Goal: Information Seeking & Learning: Learn about a topic

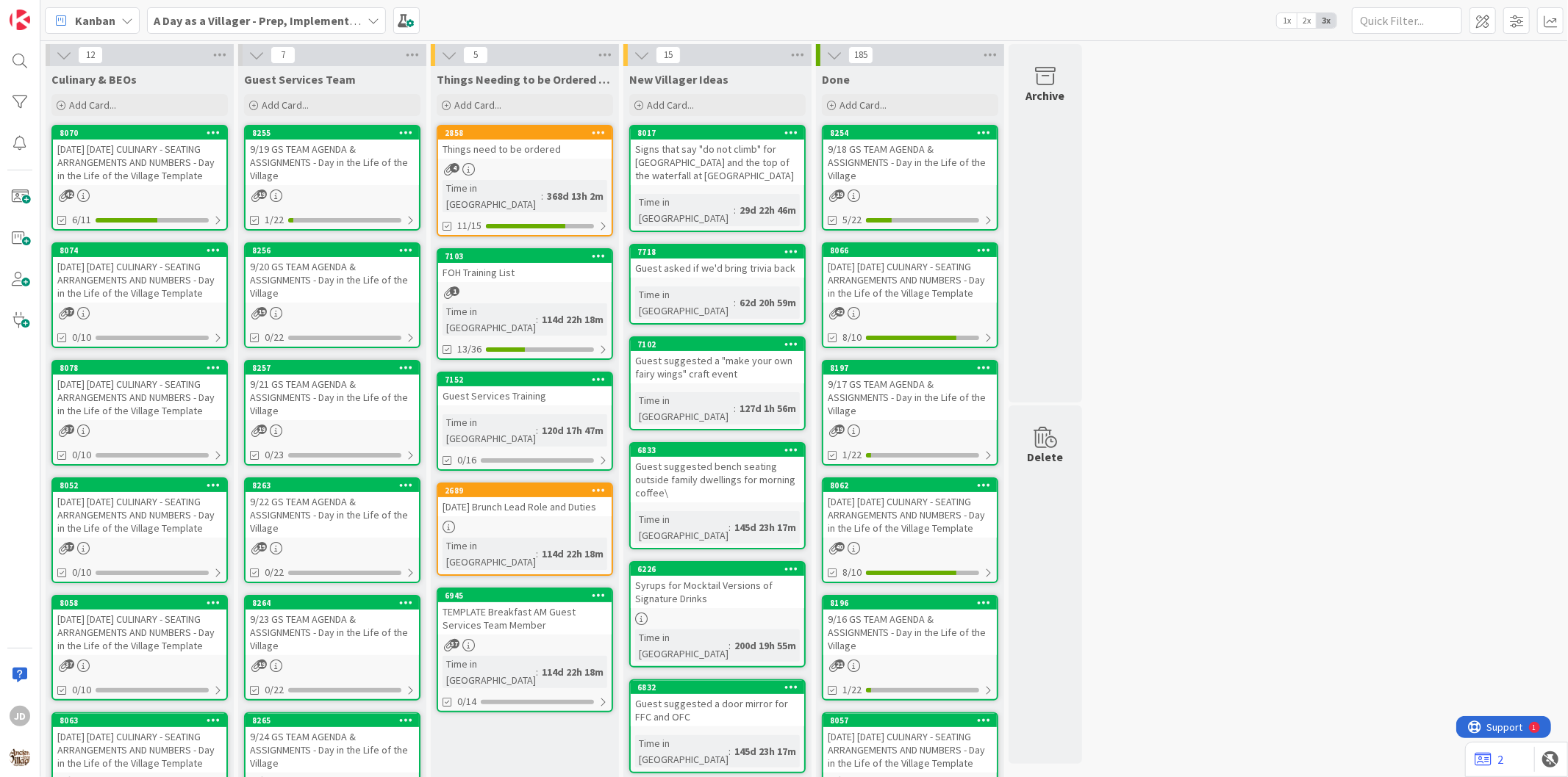
click at [325, 181] on div "9/19 GS TEAM AGENDA & ASSIGNMENTS - Day in the Life of the Village" at bounding box center [332, 162] width 174 height 45
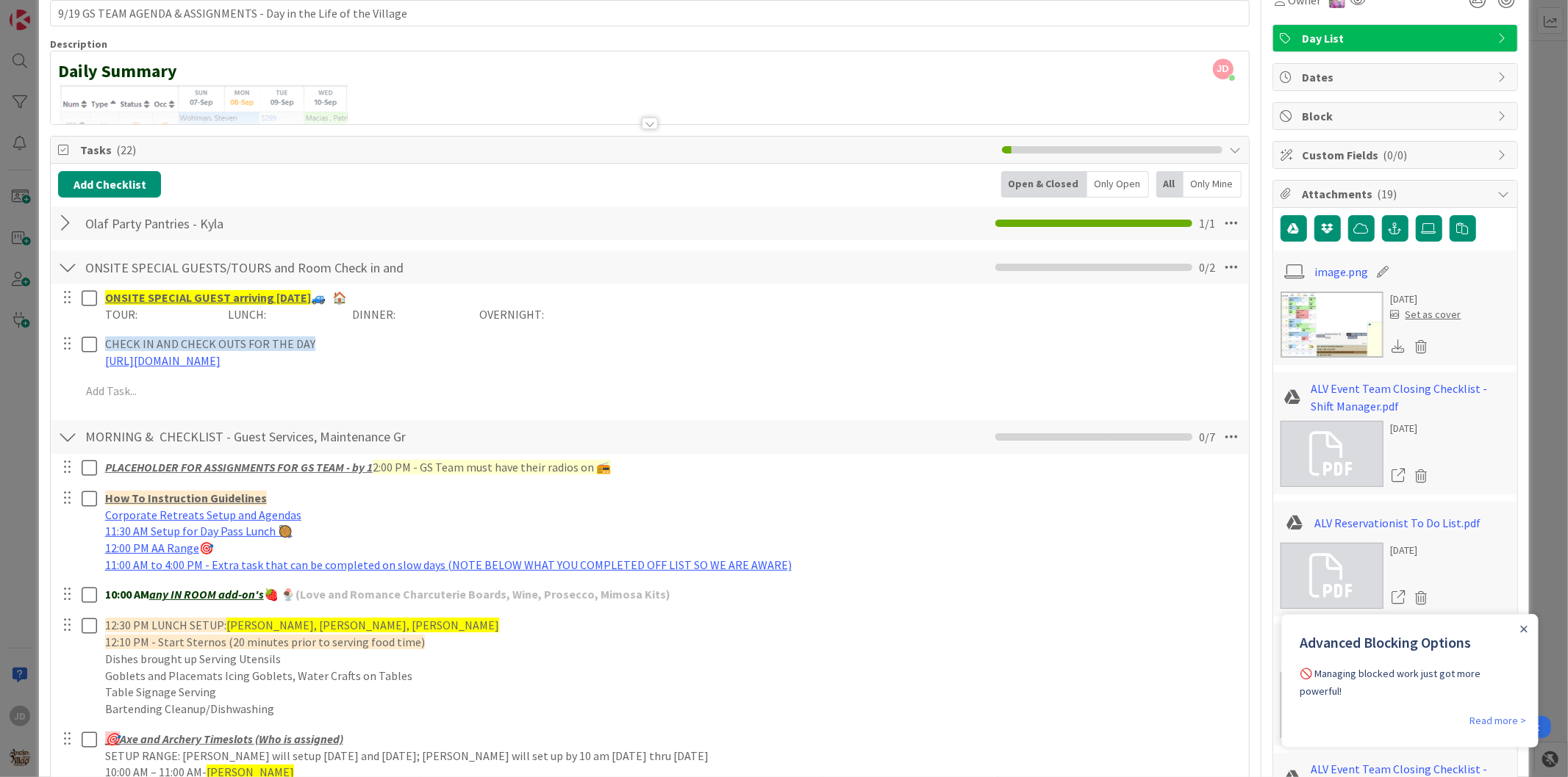
click at [83, 632] on div at bounding box center [78, 667] width 41 height 109
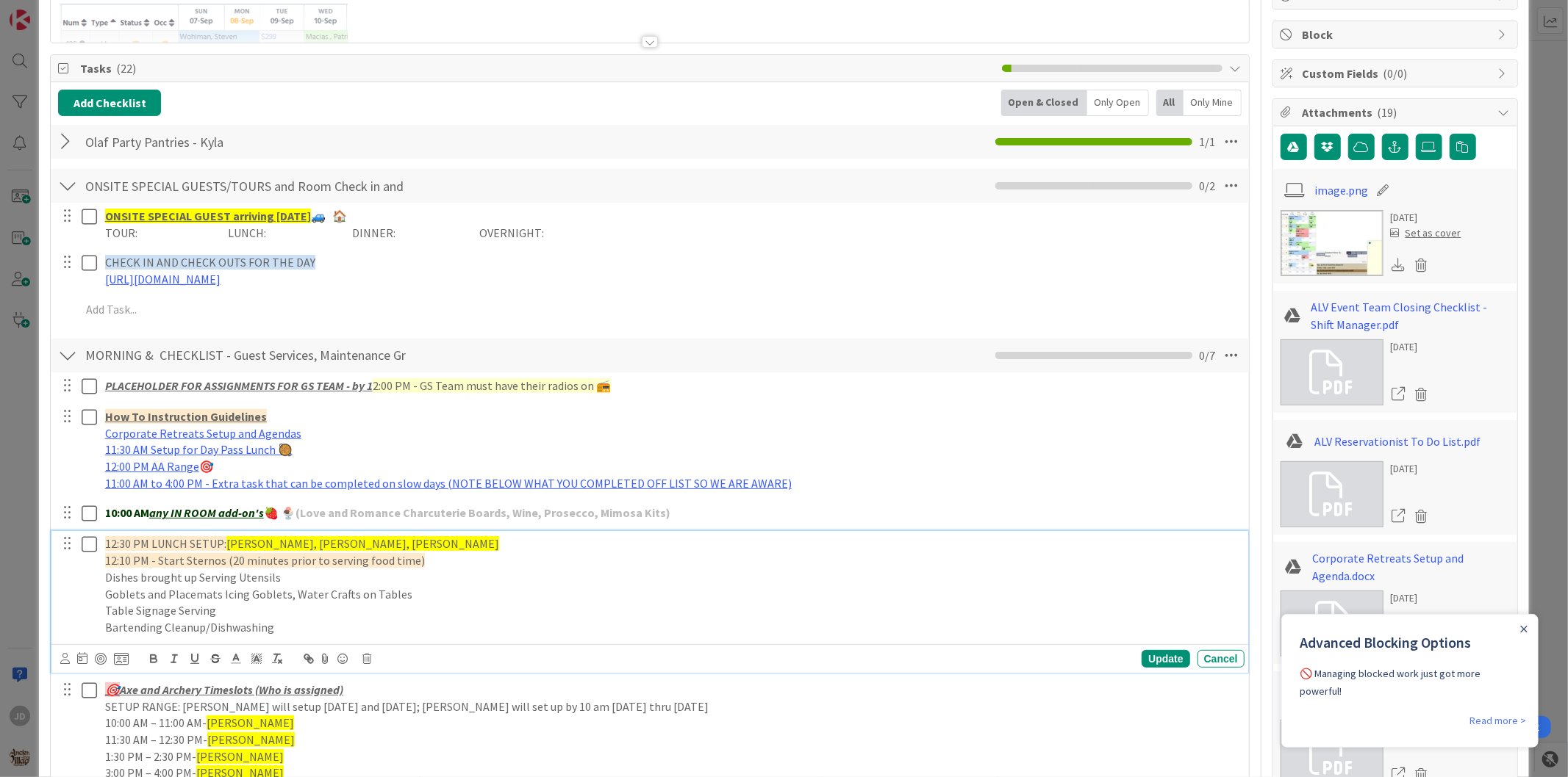
click at [82, 549] on icon at bounding box center [89, 544] width 15 height 18
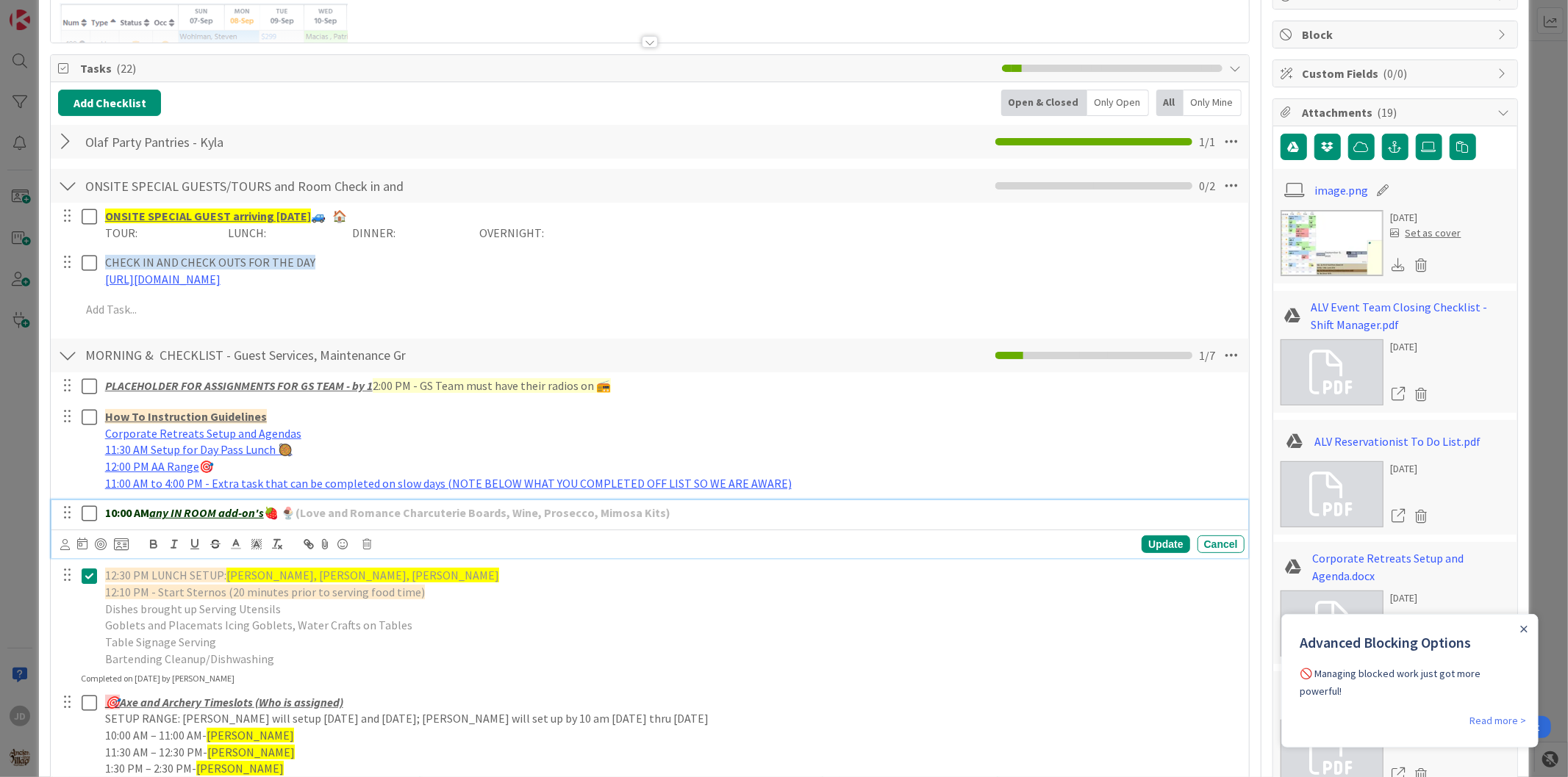
click at [82, 507] on icon at bounding box center [89, 513] width 15 height 18
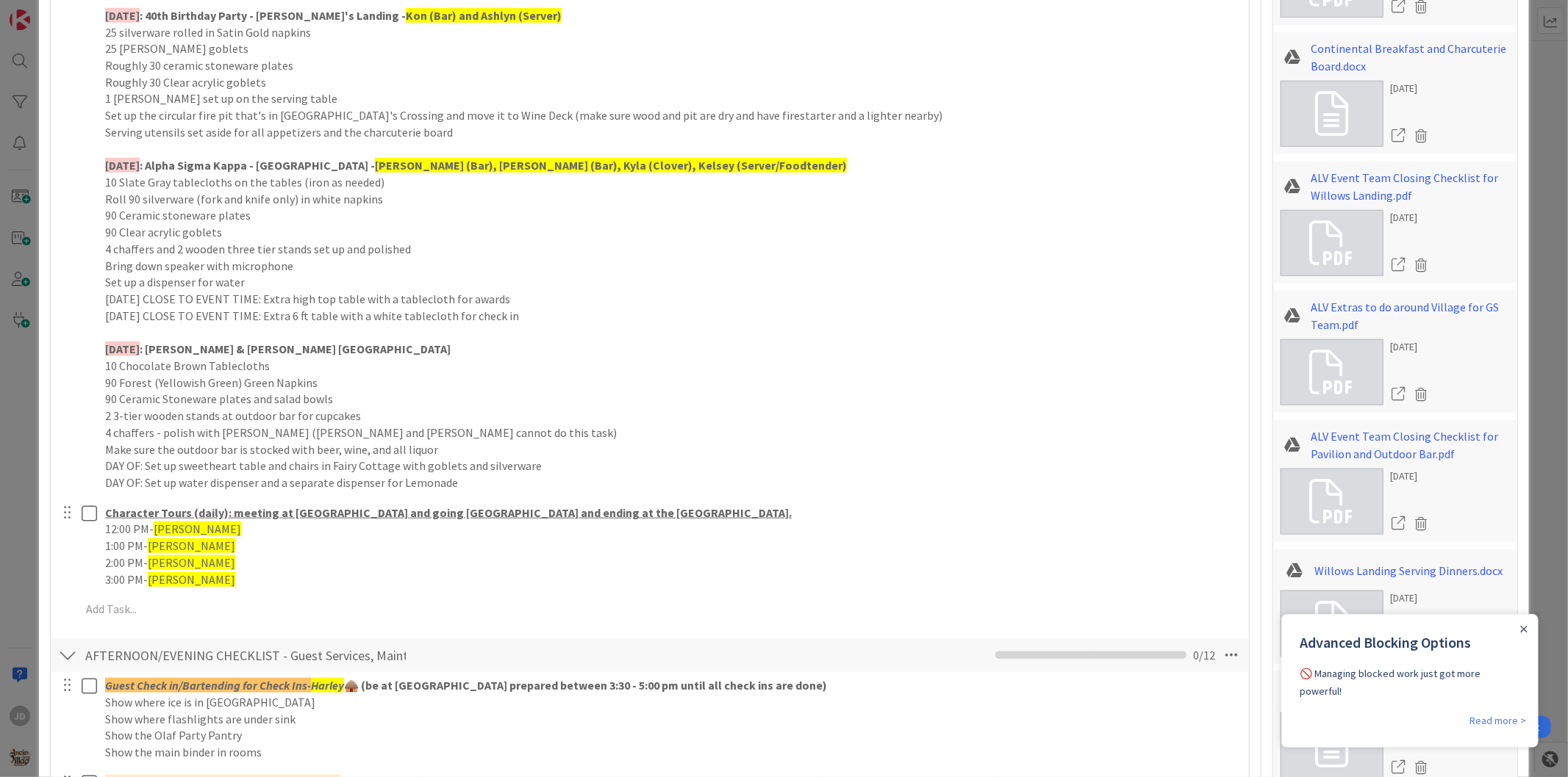
scroll to position [1387, 0]
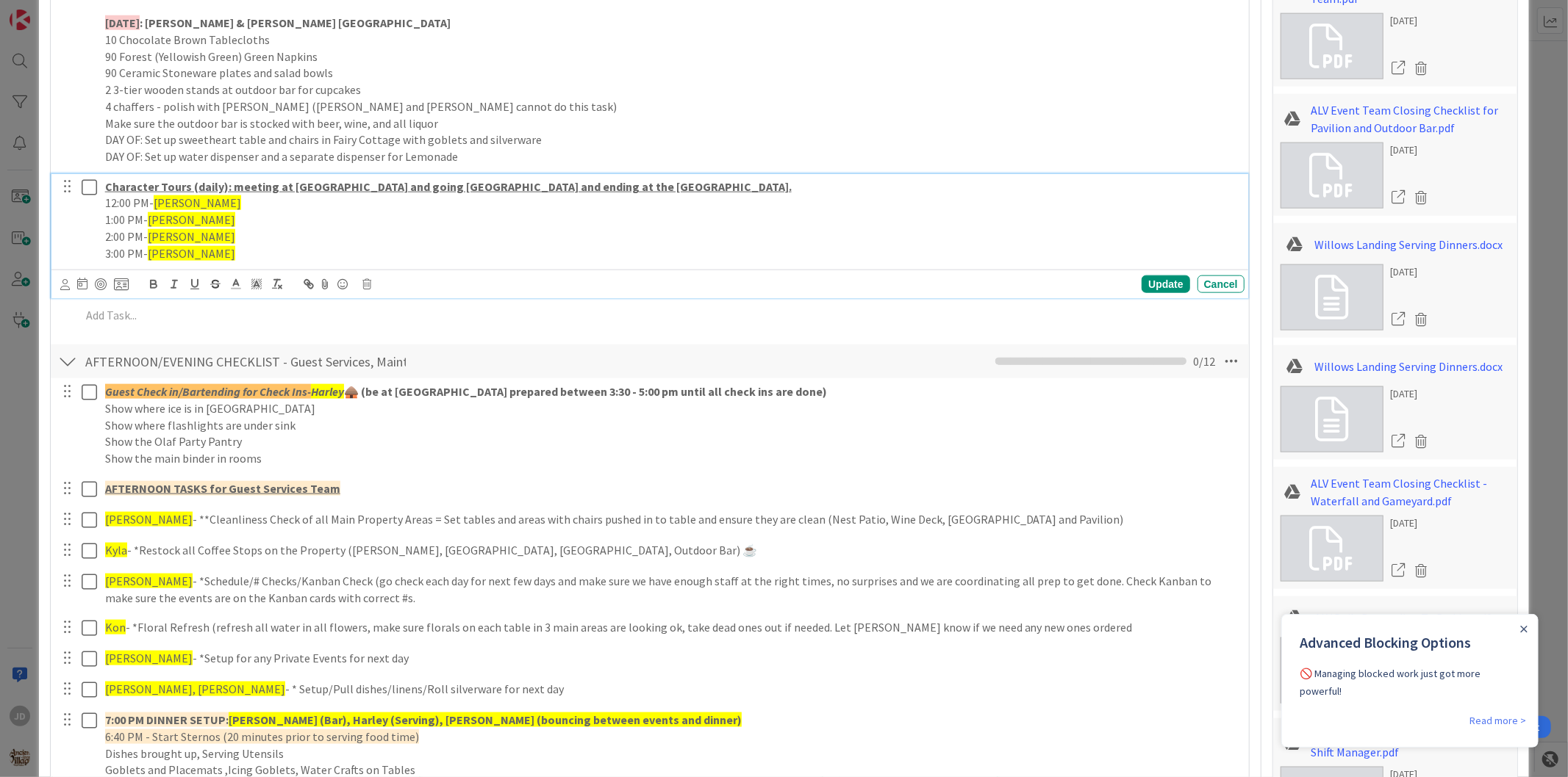
click at [94, 193] on icon at bounding box center [89, 187] width 15 height 18
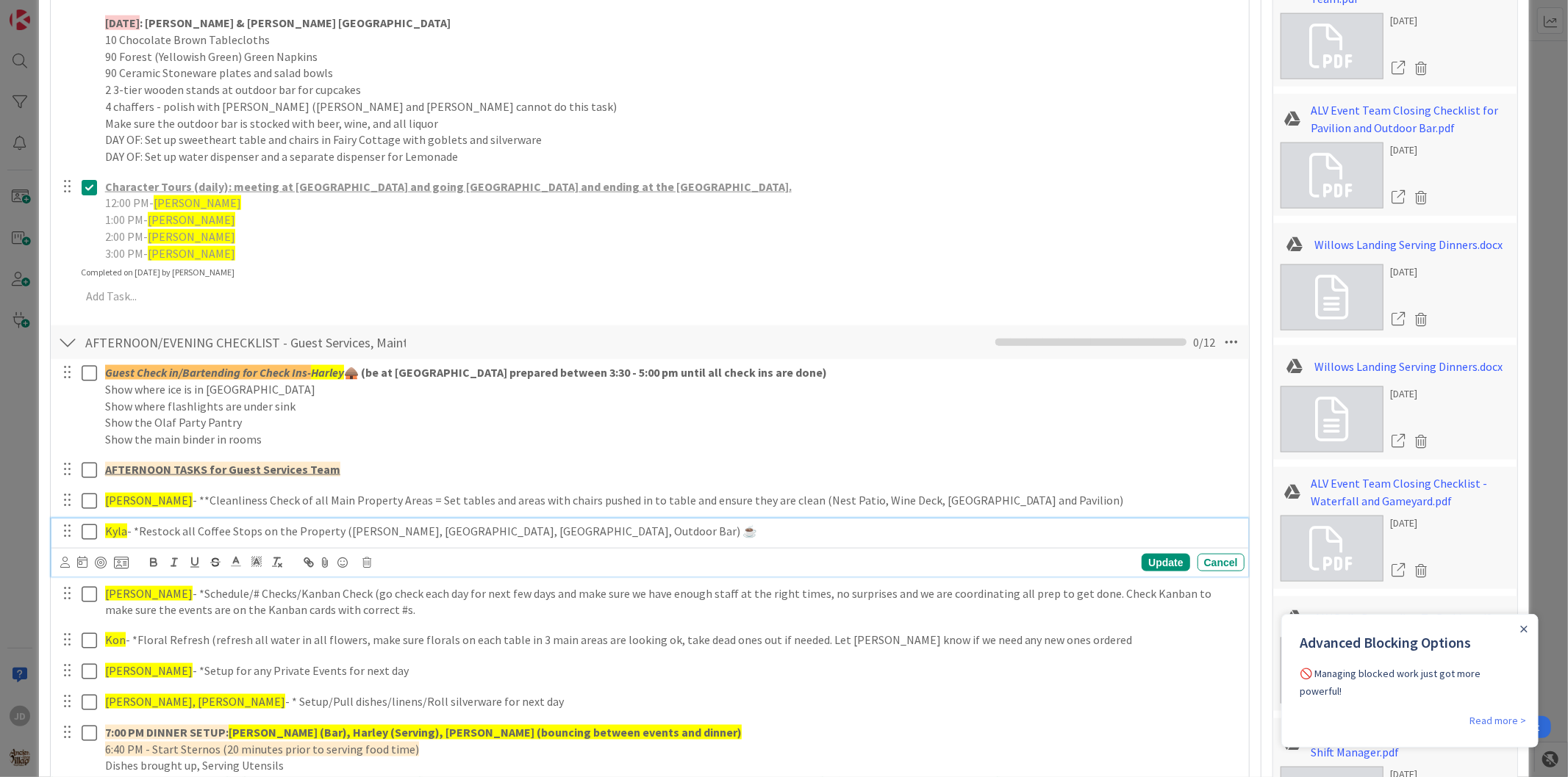
click at [84, 529] on icon at bounding box center [89, 531] width 15 height 18
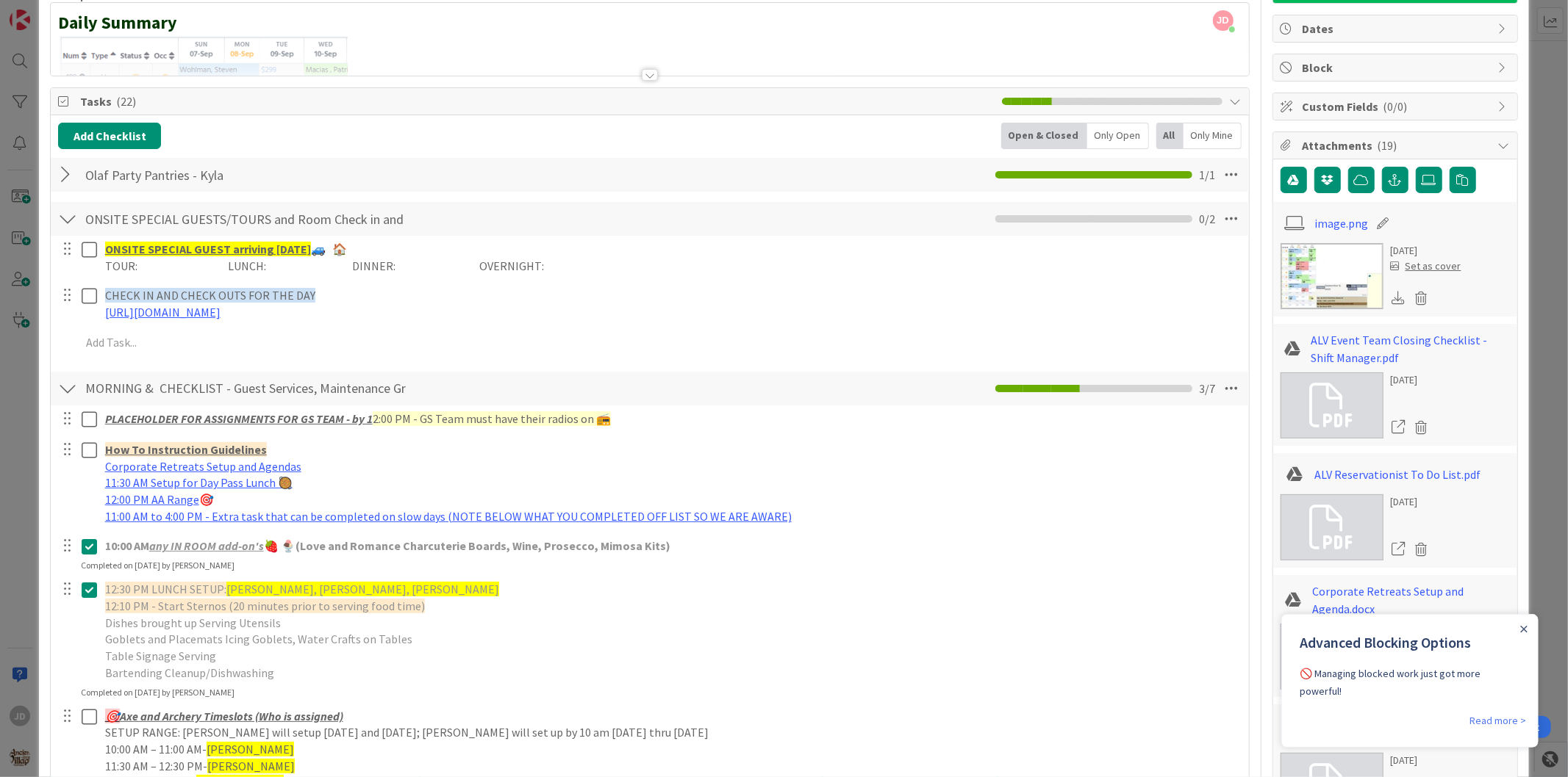
scroll to position [0, 0]
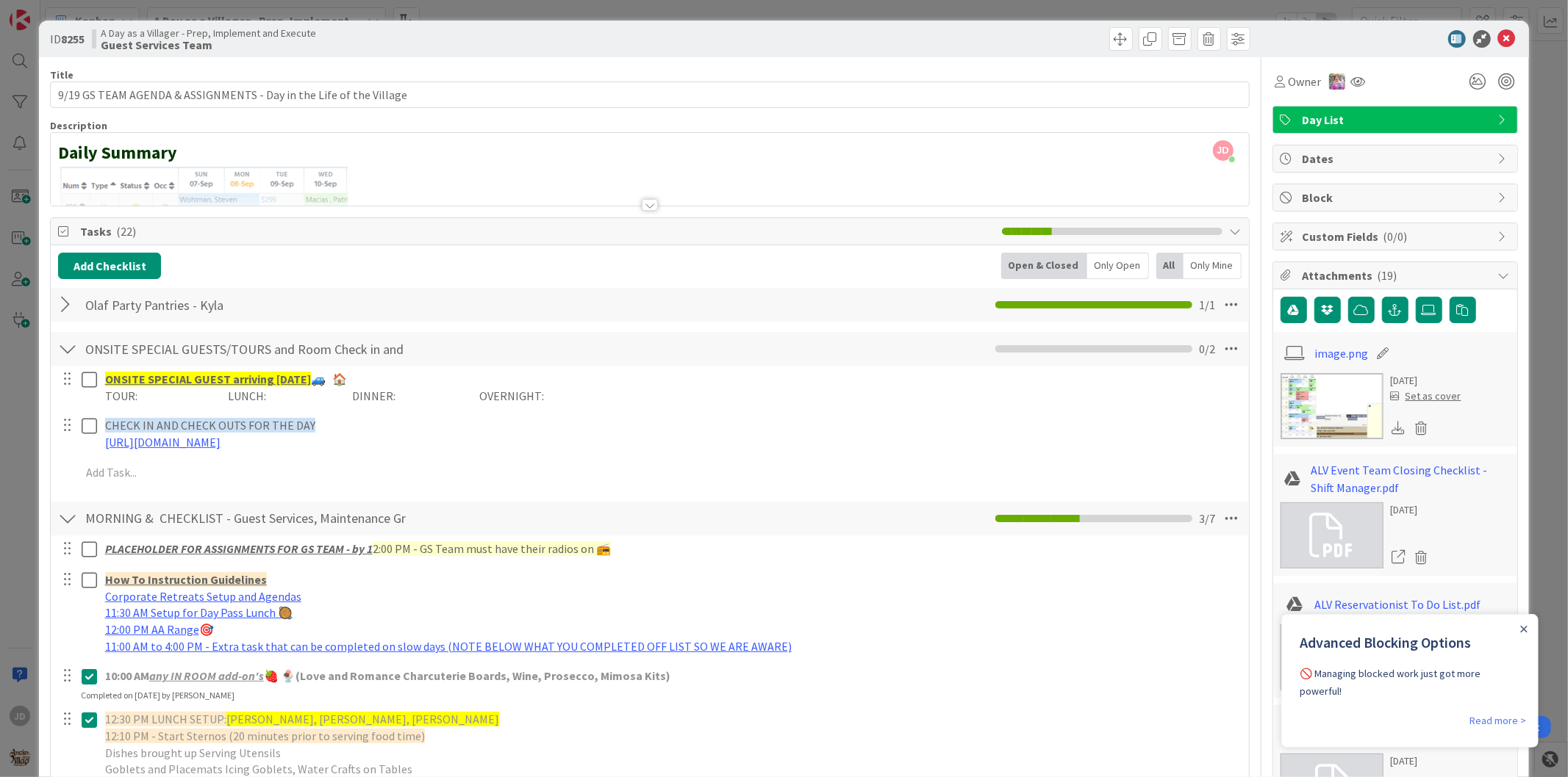
click at [1493, 27] on div "ID 8255 A Day as a Villager - Prep, Implement and Execute Guest Services Team" at bounding box center [784, 39] width 1489 height 37
click at [1498, 39] on icon at bounding box center [1506, 39] width 18 height 18
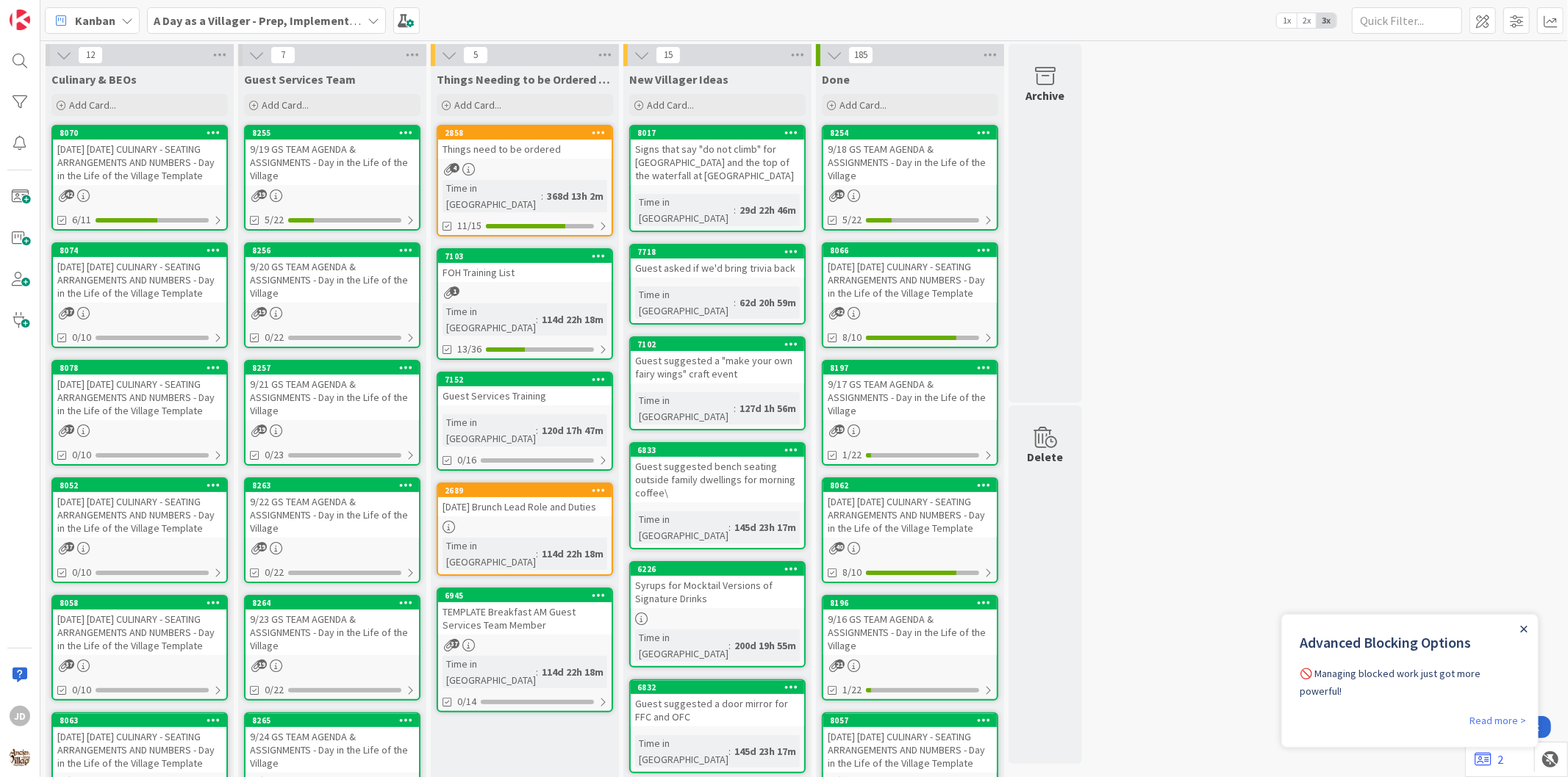
click at [1525, 629] on icon "Close Announcement" at bounding box center [1523, 629] width 8 height 8
click at [336, 180] on div "9/19 GS TEAM AGENDA & ASSIGNMENTS - Day in the Life of the Village" at bounding box center [332, 162] width 174 height 45
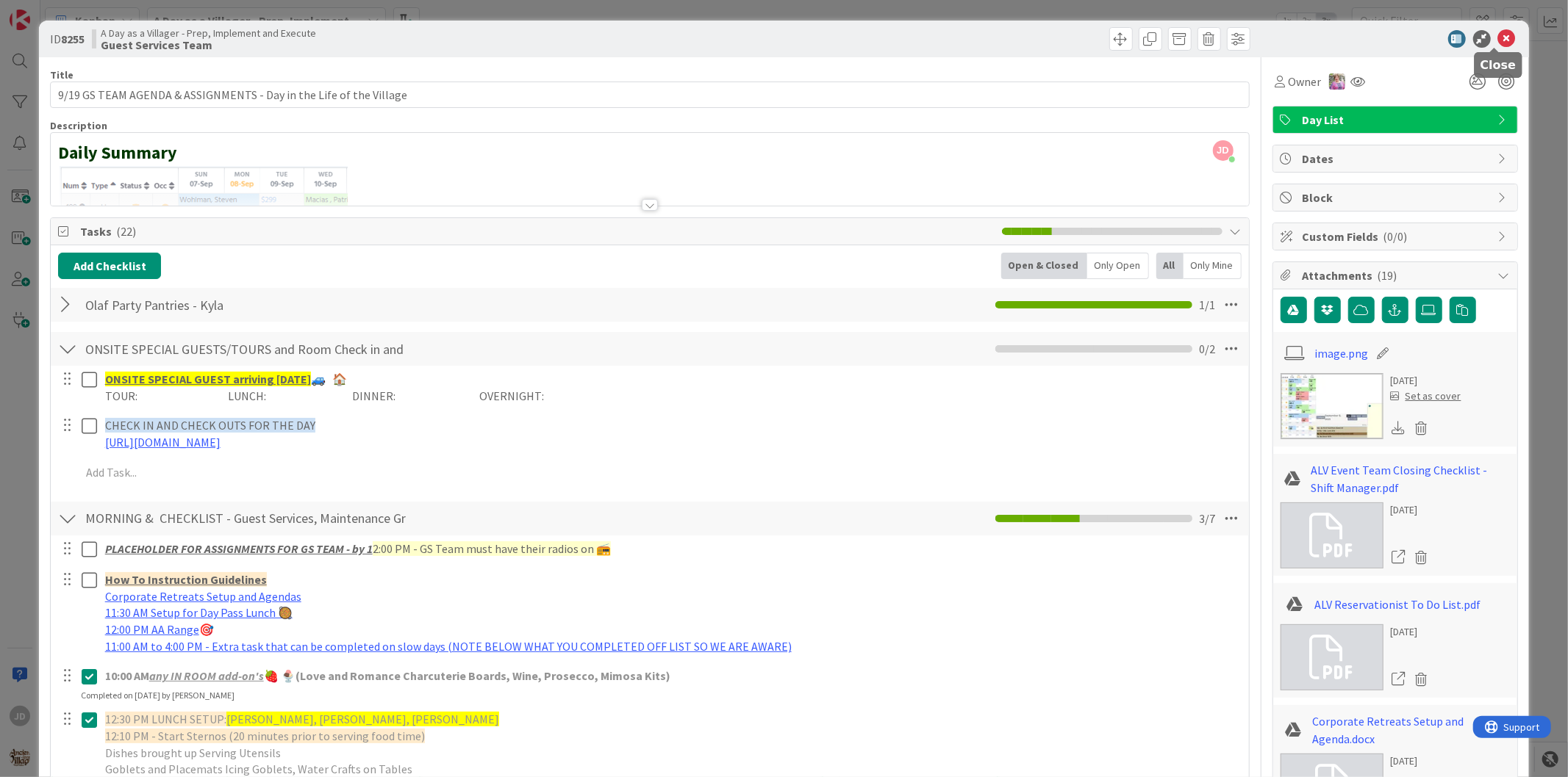
click at [1498, 40] on icon at bounding box center [1506, 39] width 18 height 18
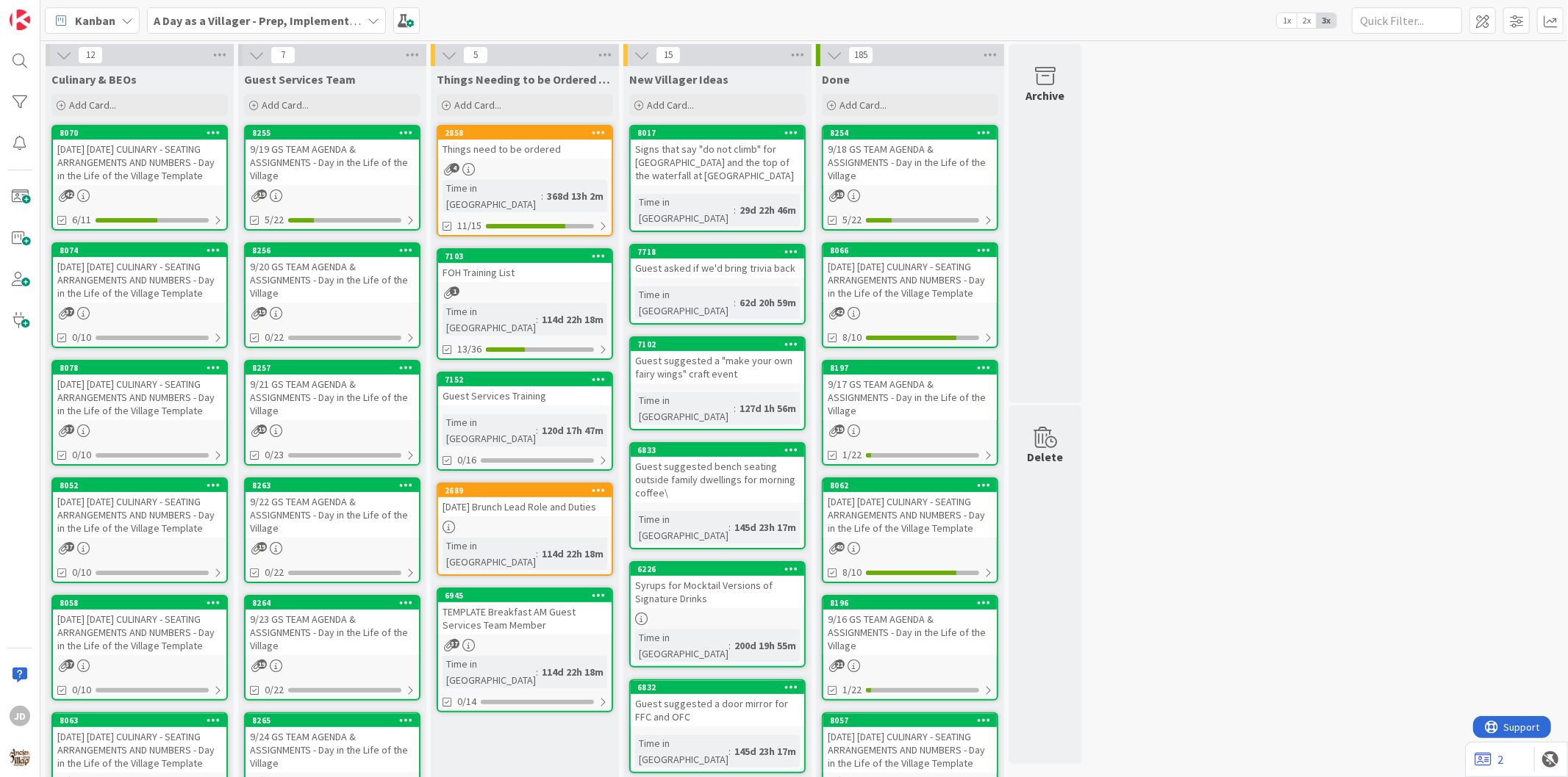
click at [118, 186] on link "8070 [DATE] [DATE] CULINARY - SEATING ARRANGEMENTS AND NUMBERS - Day in the Lif…" at bounding box center [140, 178] width 176 height 106
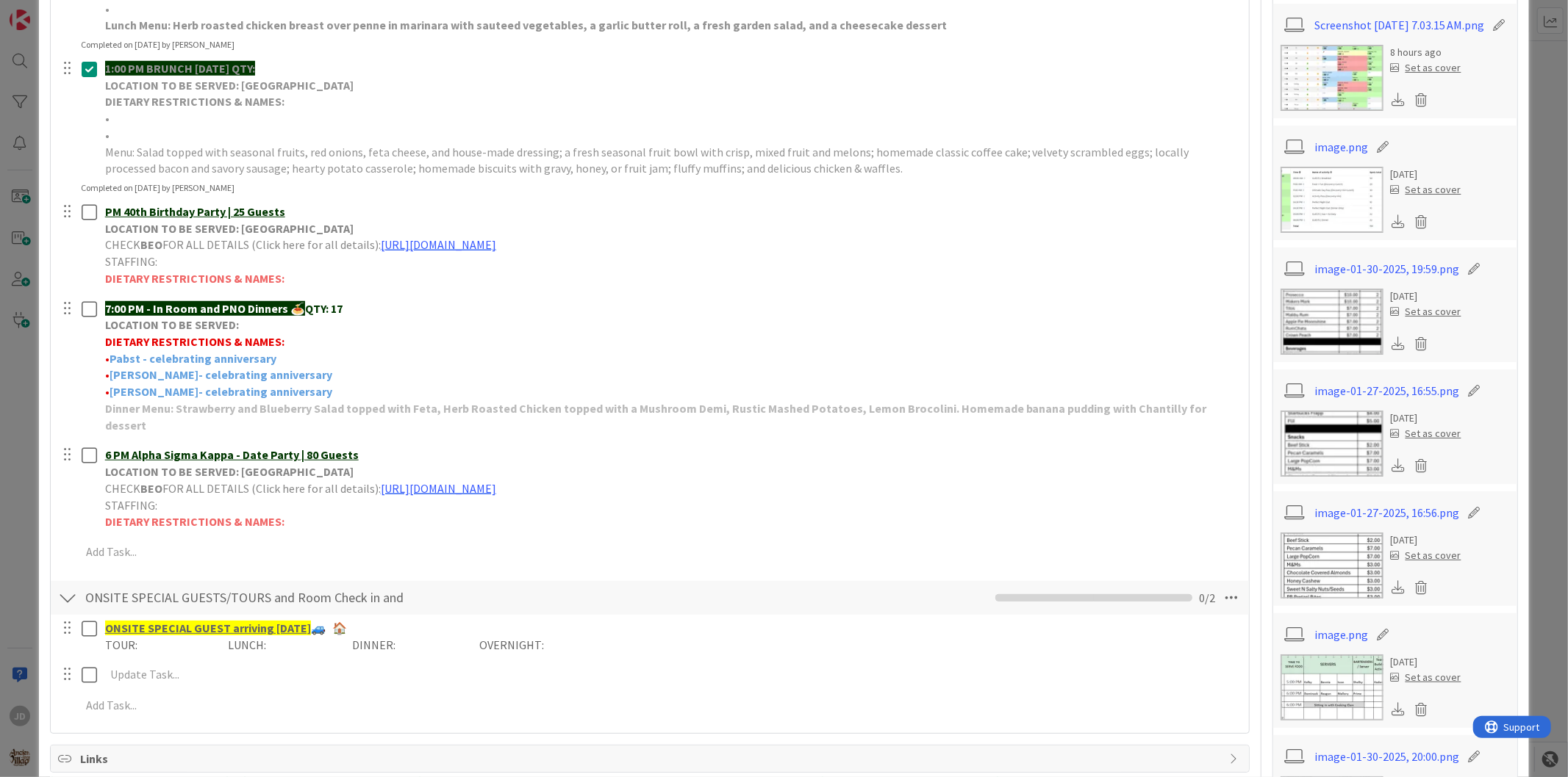
scroll to position [898, 0]
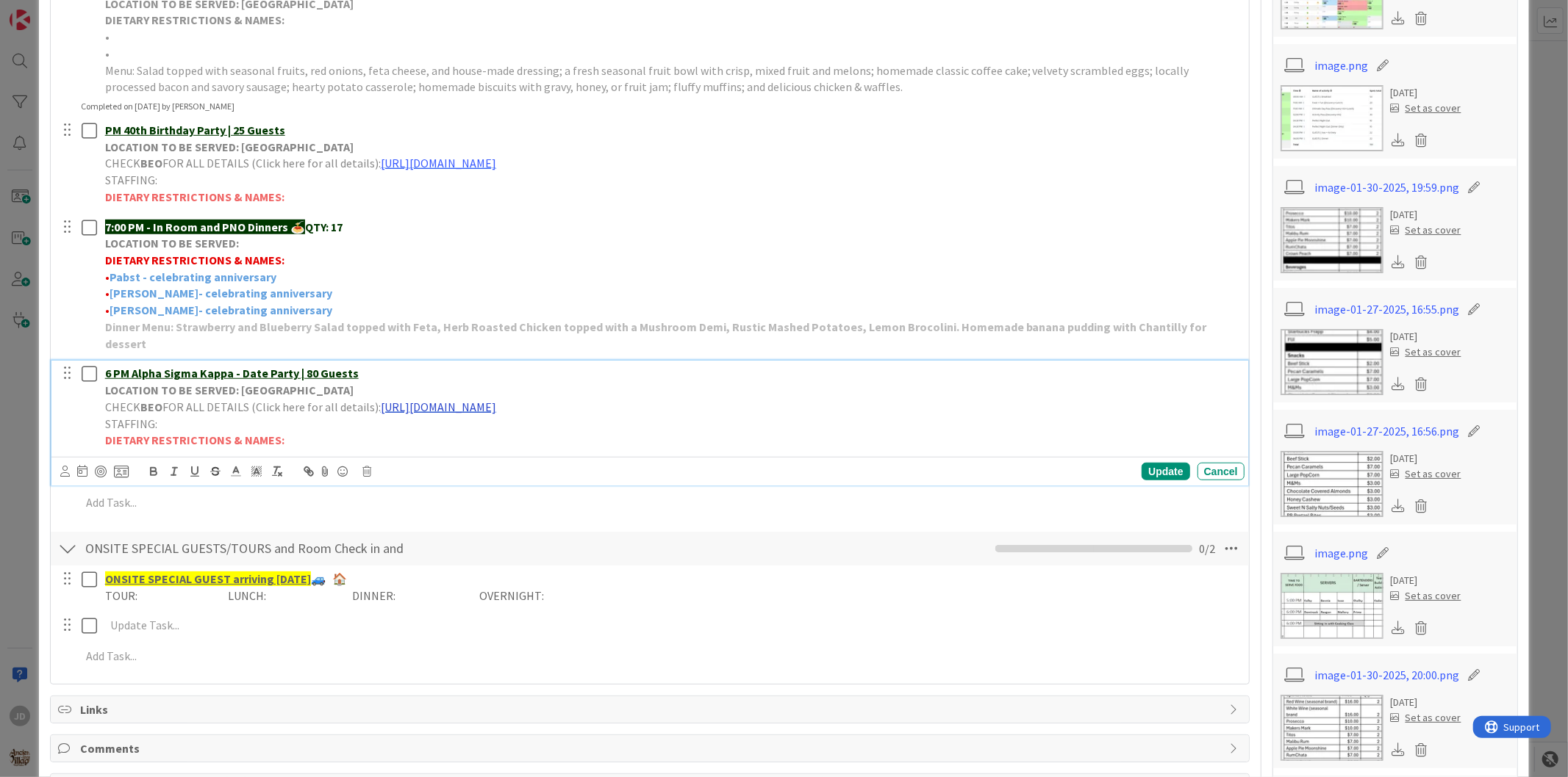
click at [496, 400] on link "[URL][DOMAIN_NAME]" at bounding box center [438, 406] width 116 height 15
click at [553, 426] on link "[URL][DOMAIN_NAME]" at bounding box center [556, 436] width 101 height 19
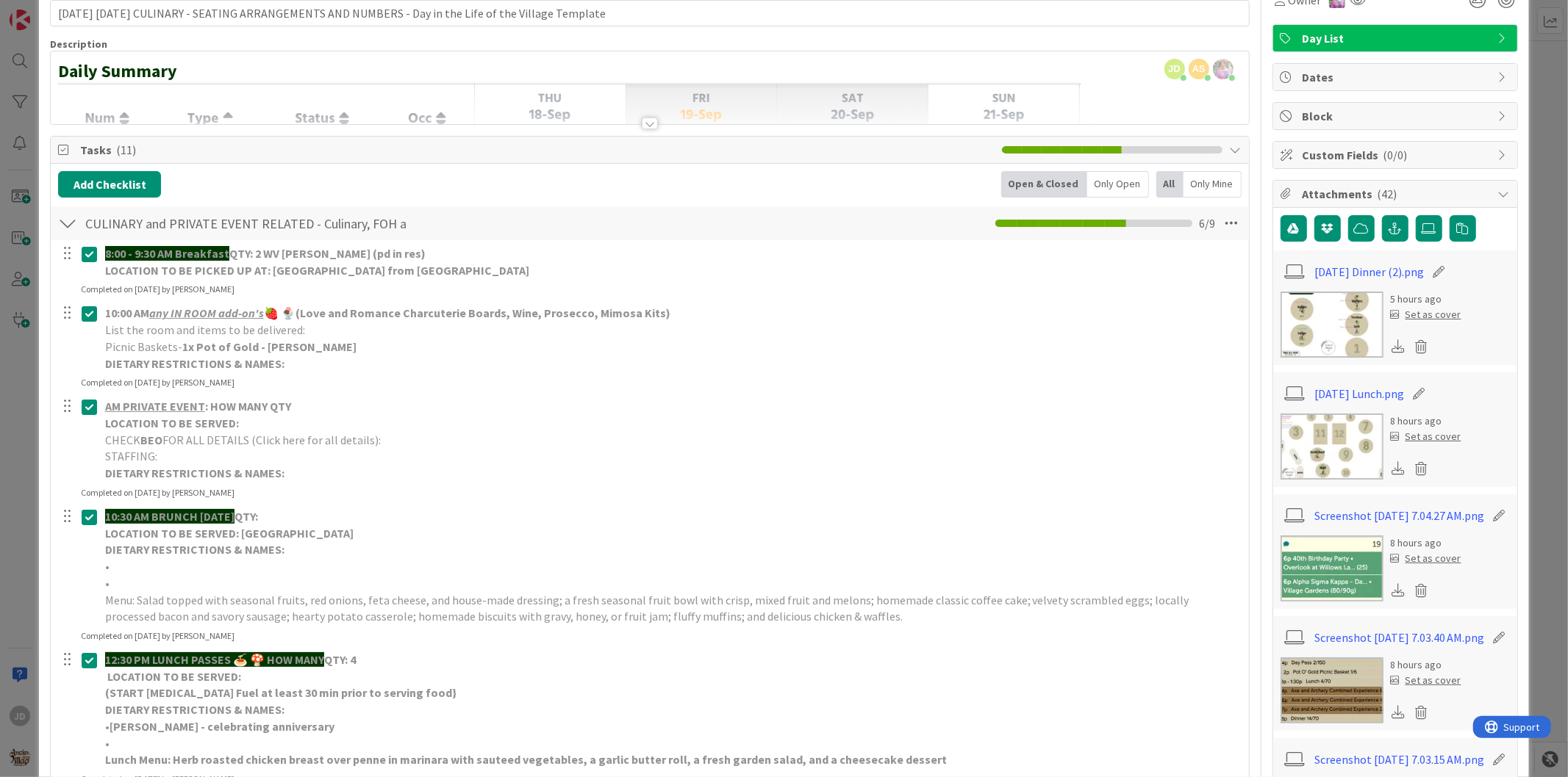
scroll to position [0, 0]
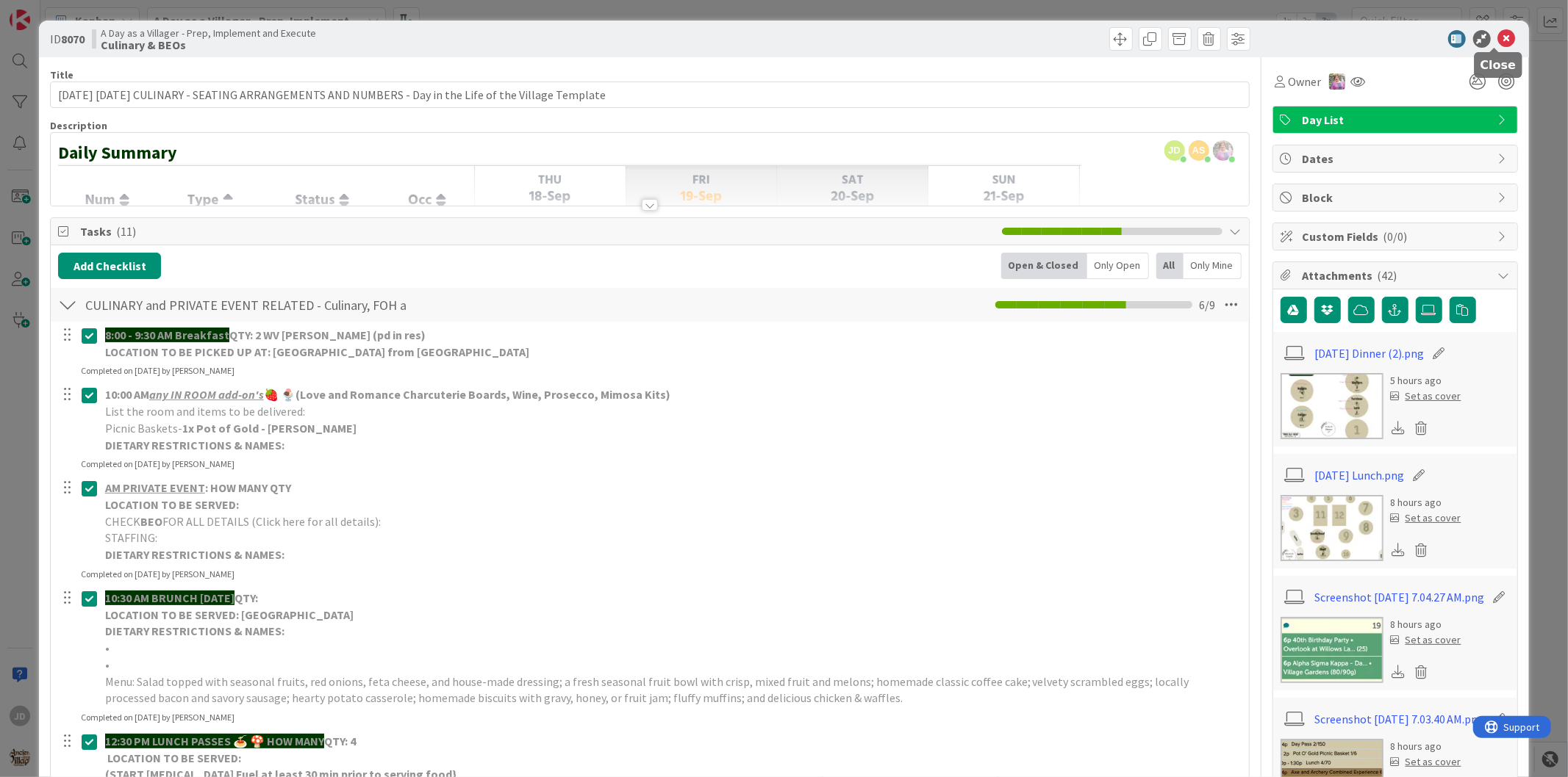
click at [1498, 33] on icon at bounding box center [1506, 39] width 18 height 18
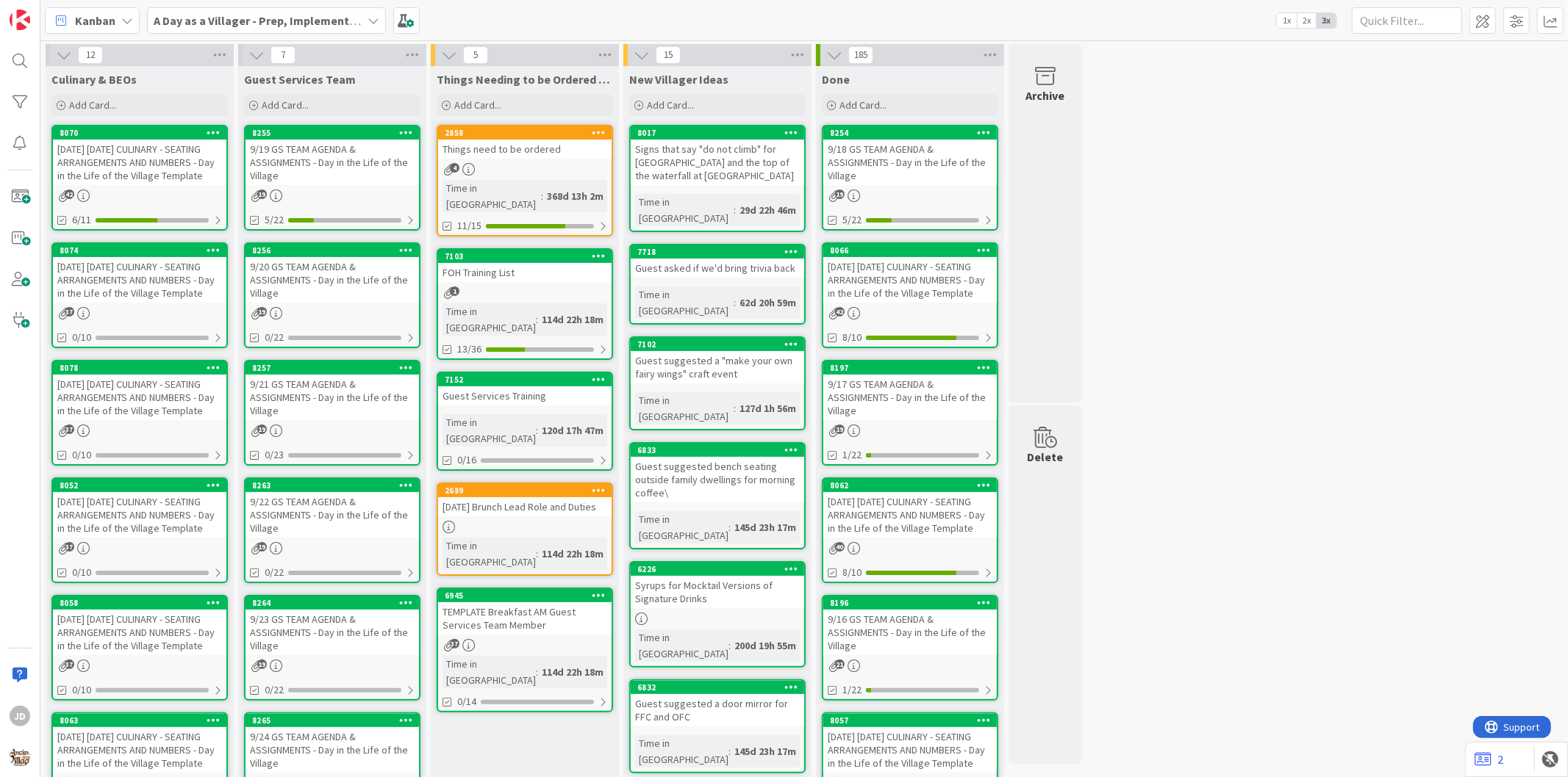
click at [330, 163] on div "9/19 GS TEAM AGENDA & ASSIGNMENTS - Day in the Life of the Village" at bounding box center [332, 162] width 174 height 45
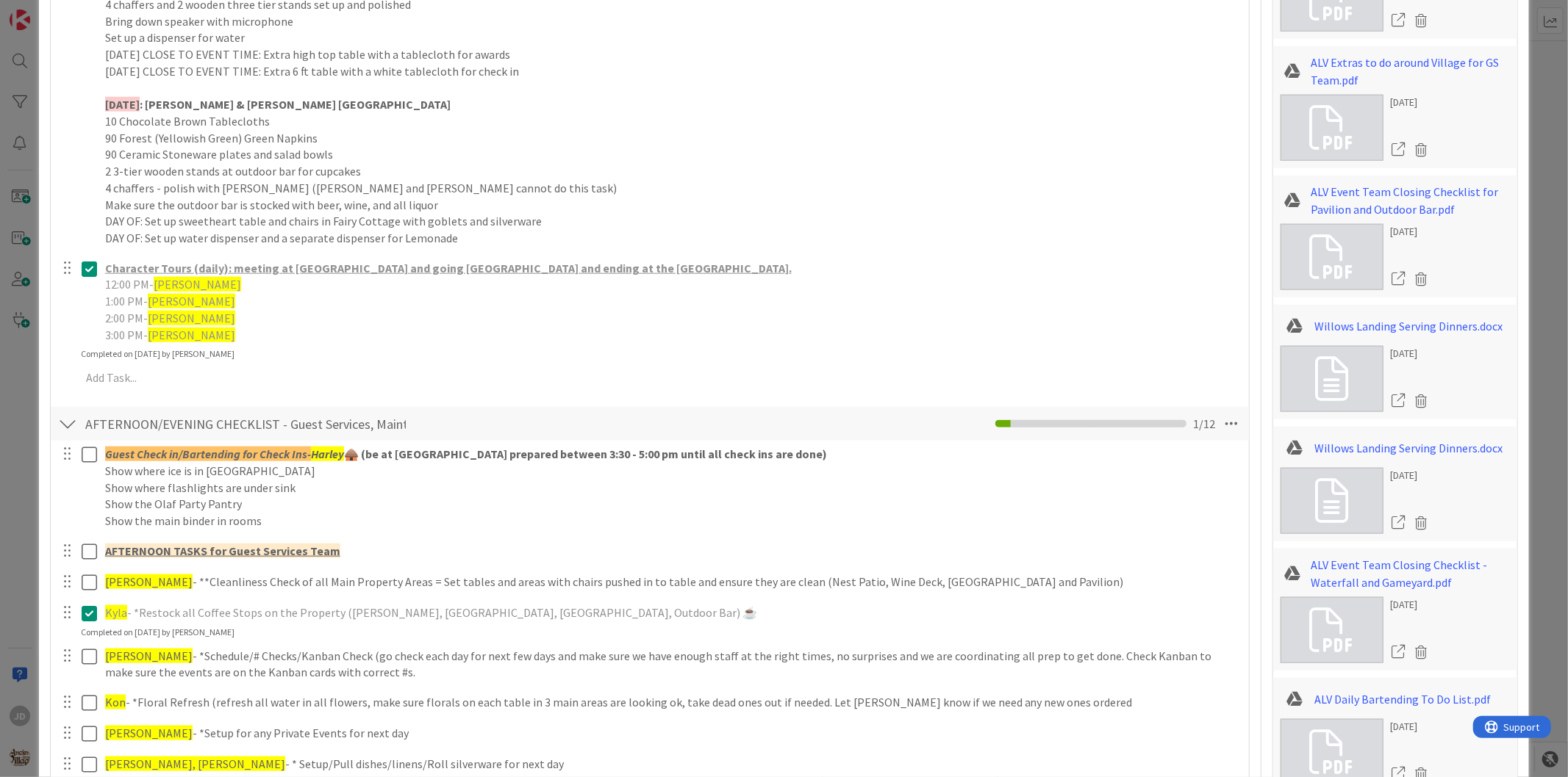
scroll to position [1469, 0]
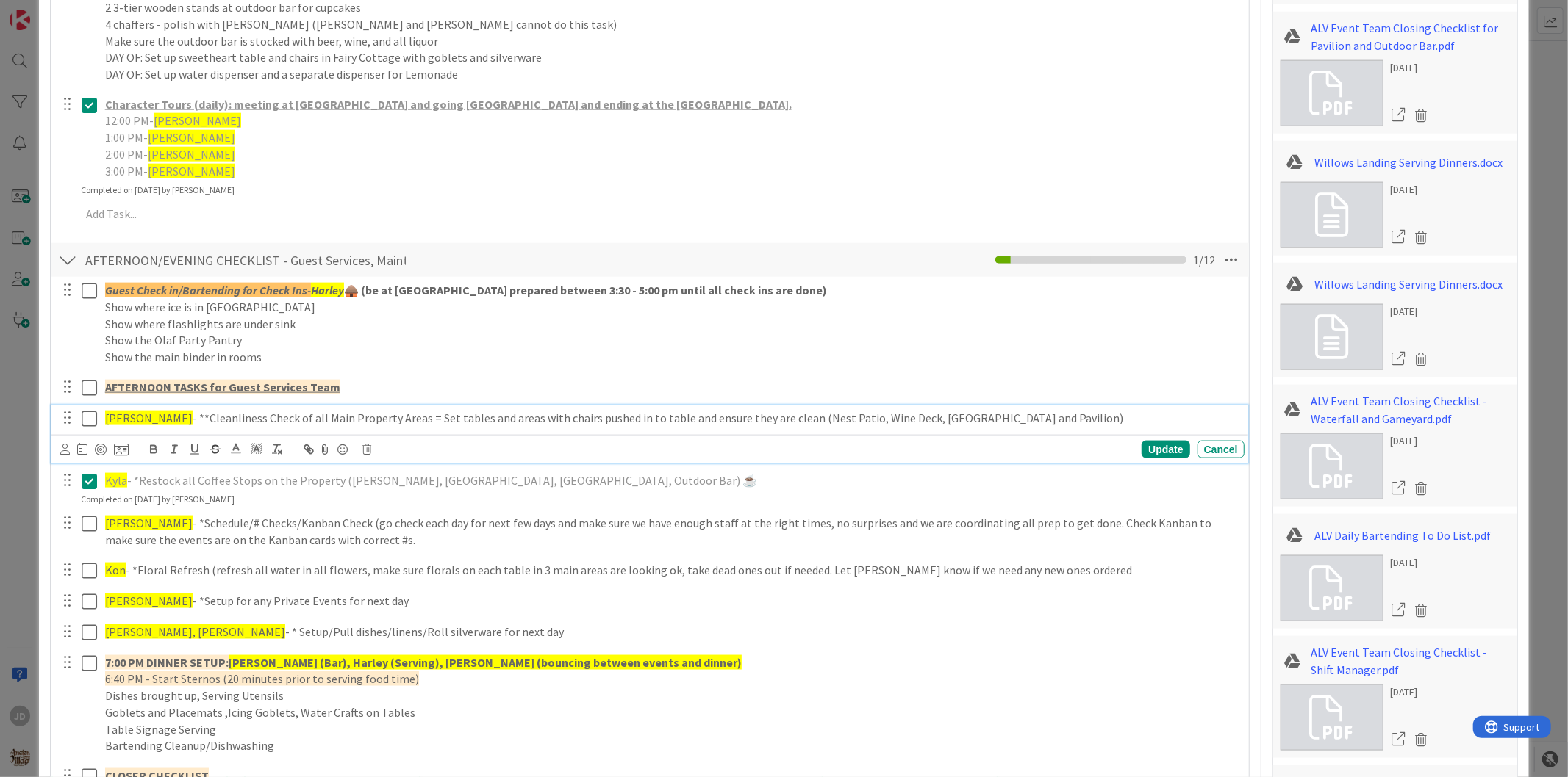
click at [86, 420] on icon at bounding box center [89, 418] width 15 height 18
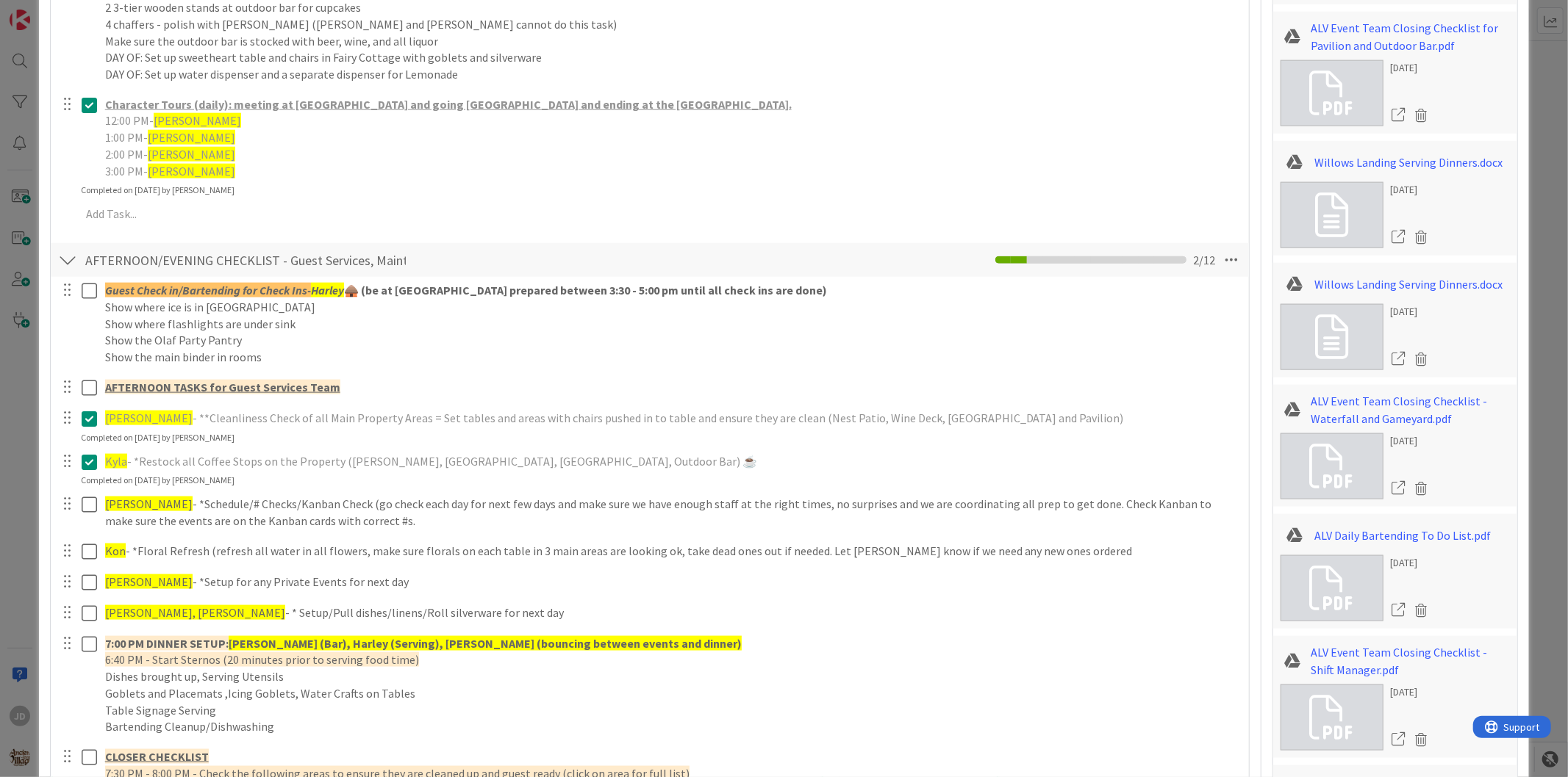
scroll to position [1551, 0]
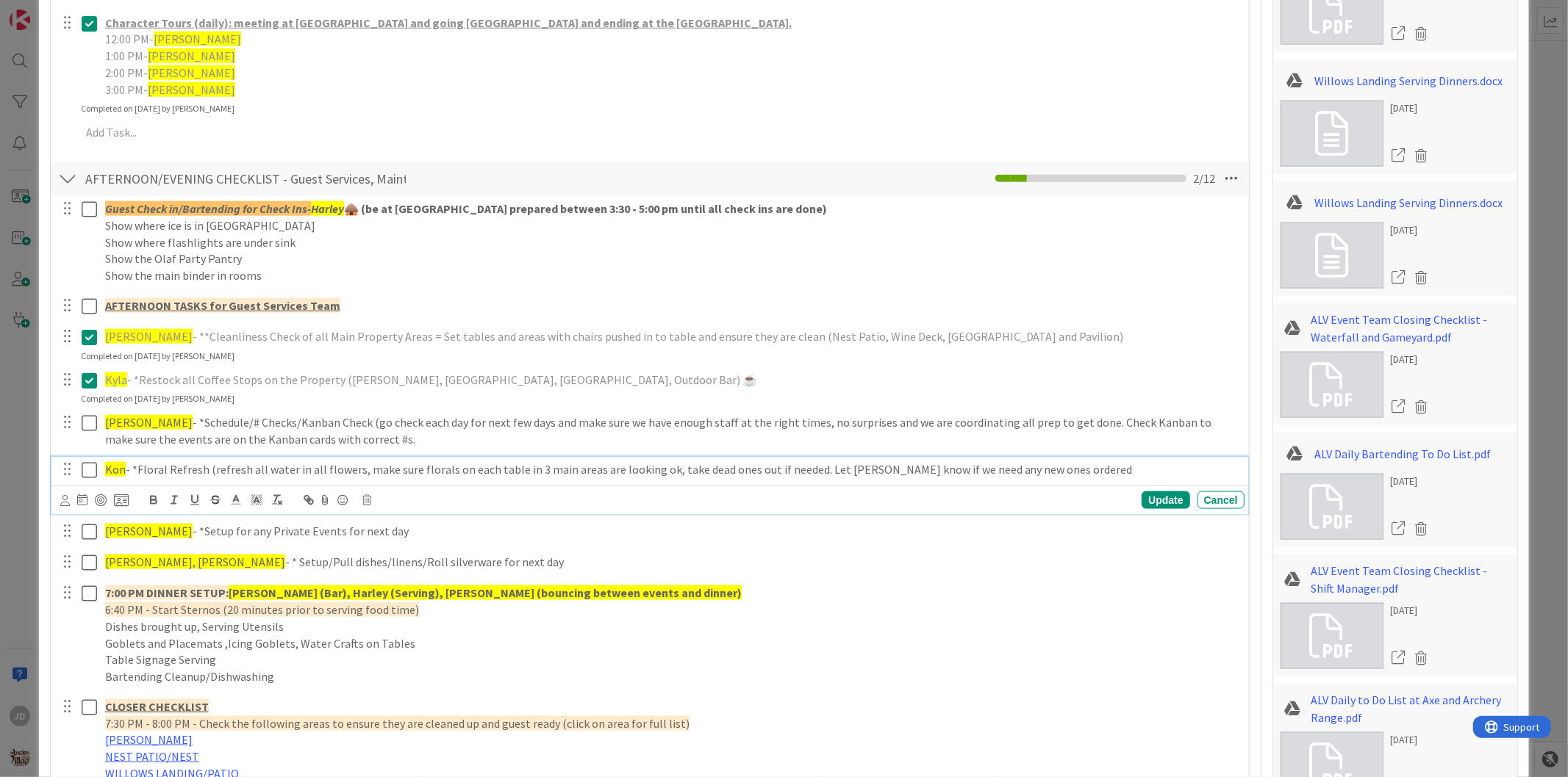
click at [90, 464] on icon at bounding box center [89, 470] width 15 height 18
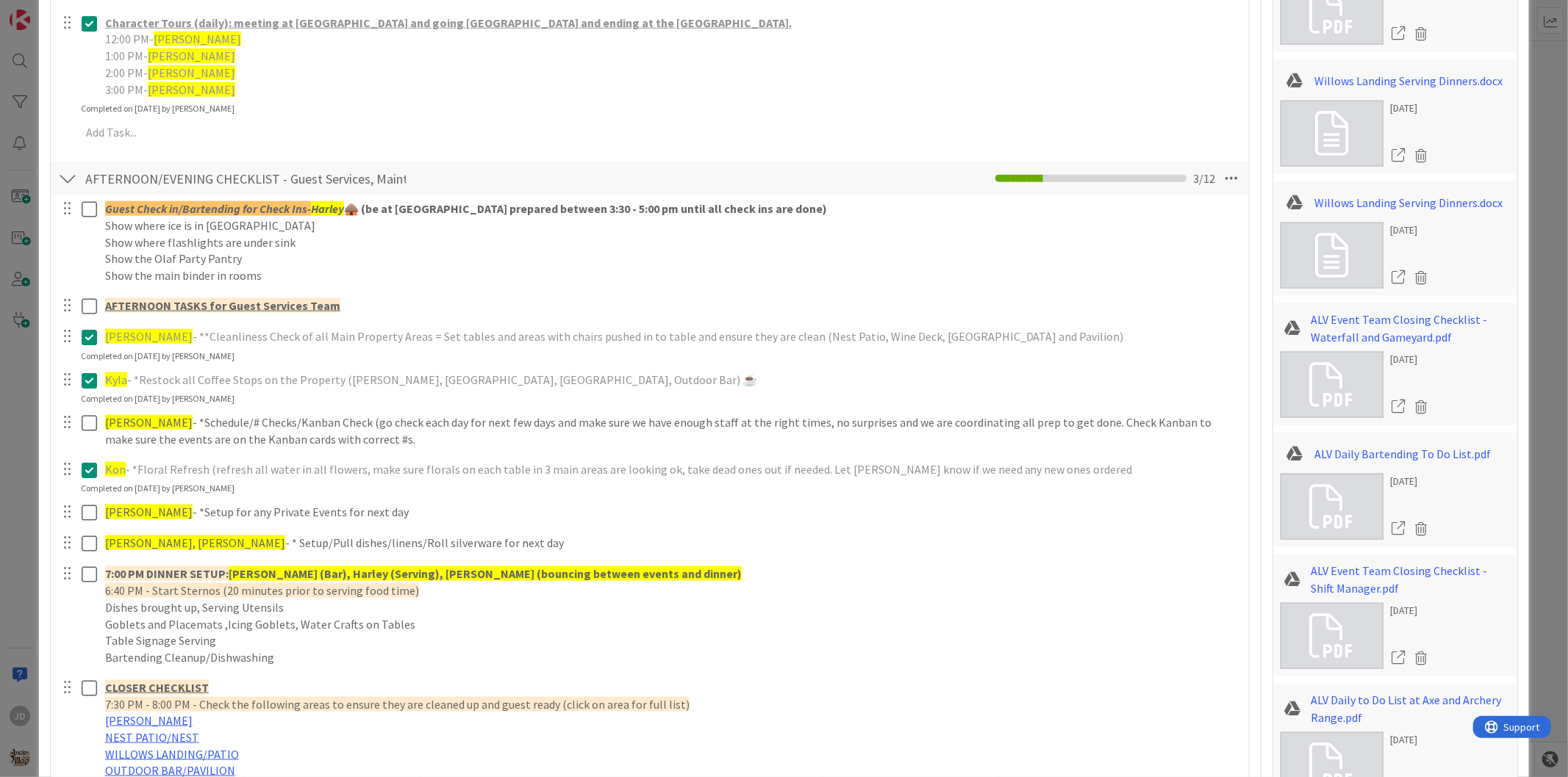
scroll to position [1714, 0]
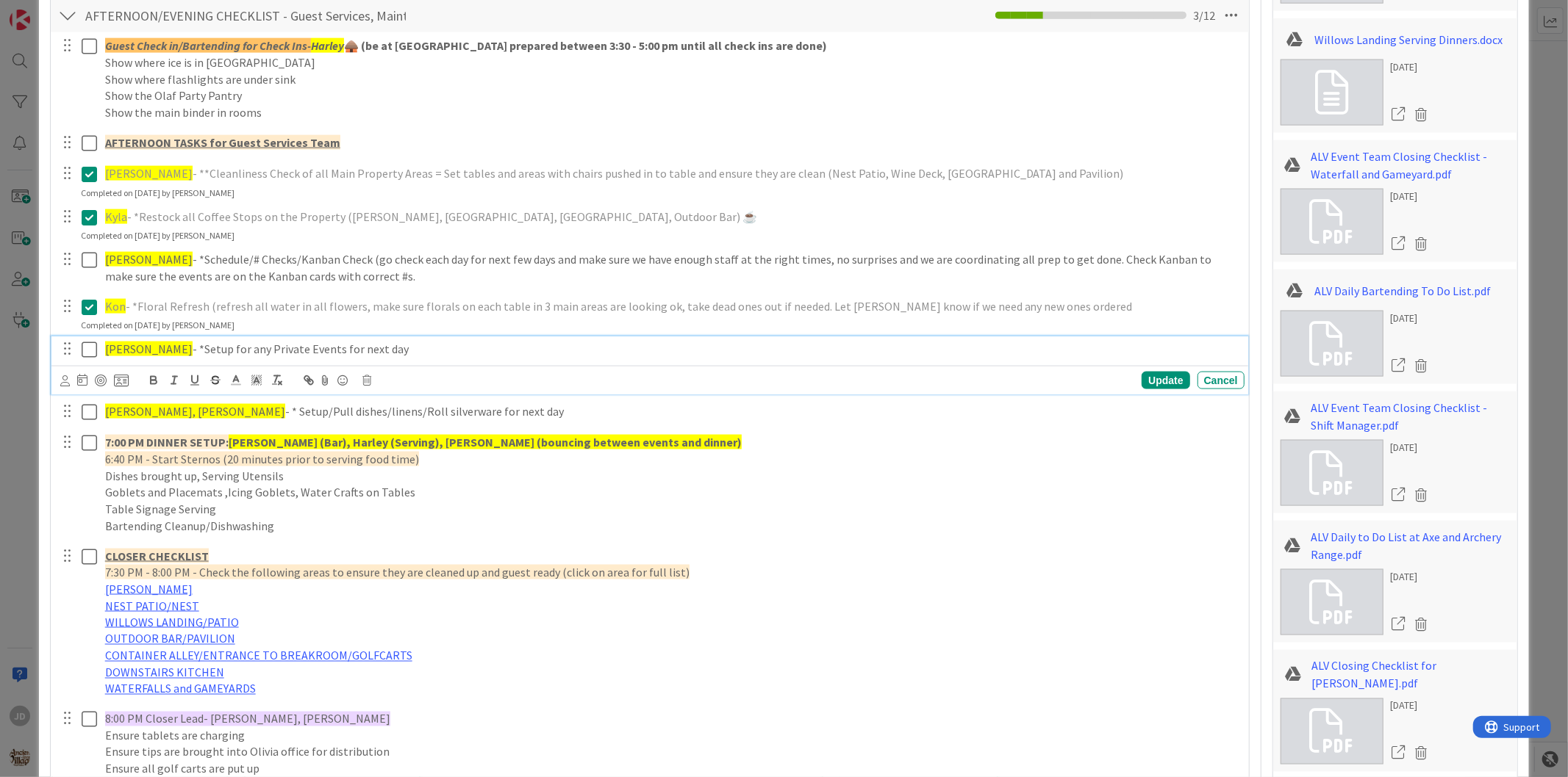
click at [91, 347] on icon at bounding box center [89, 349] width 15 height 18
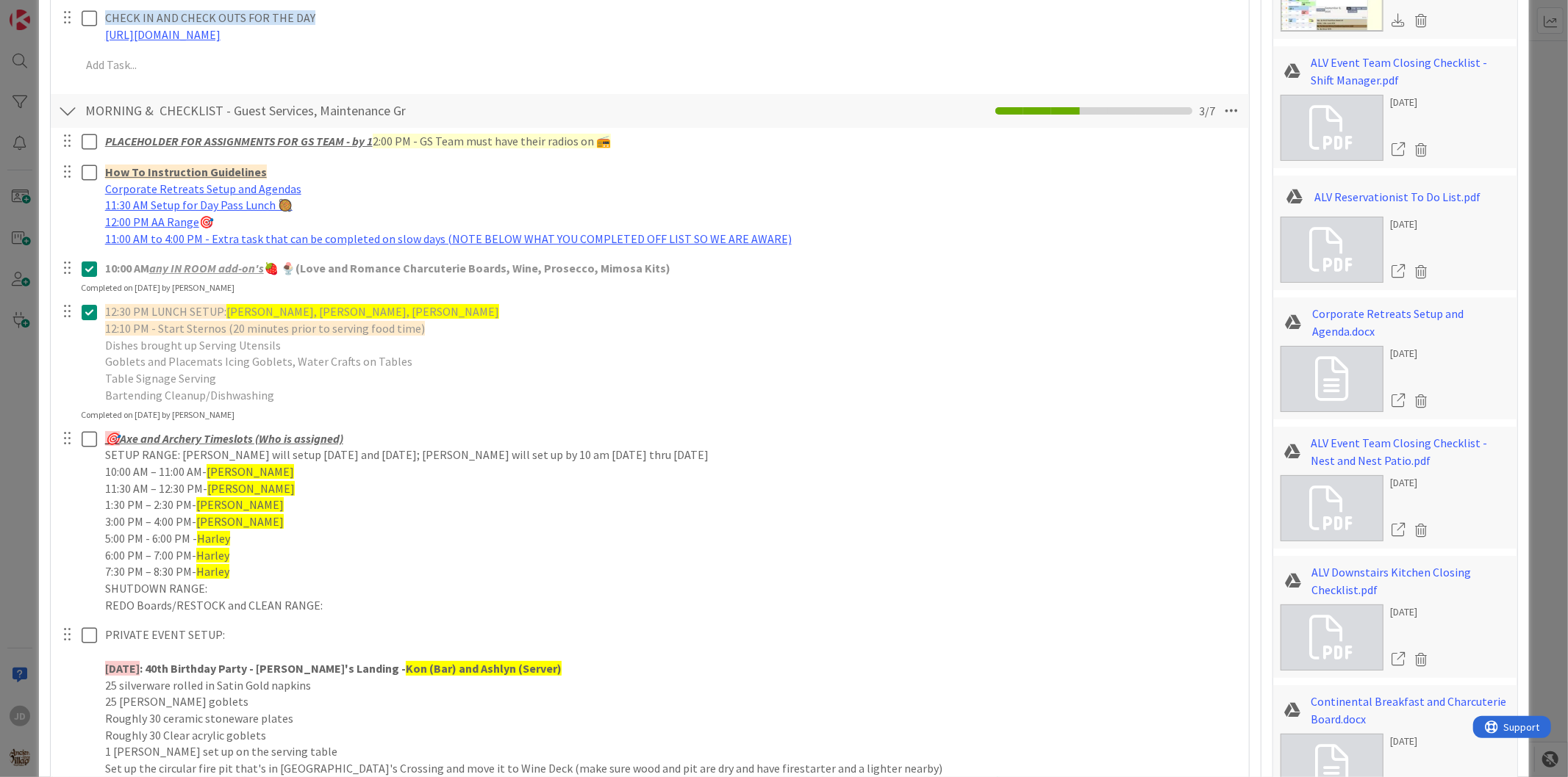
scroll to position [0, 0]
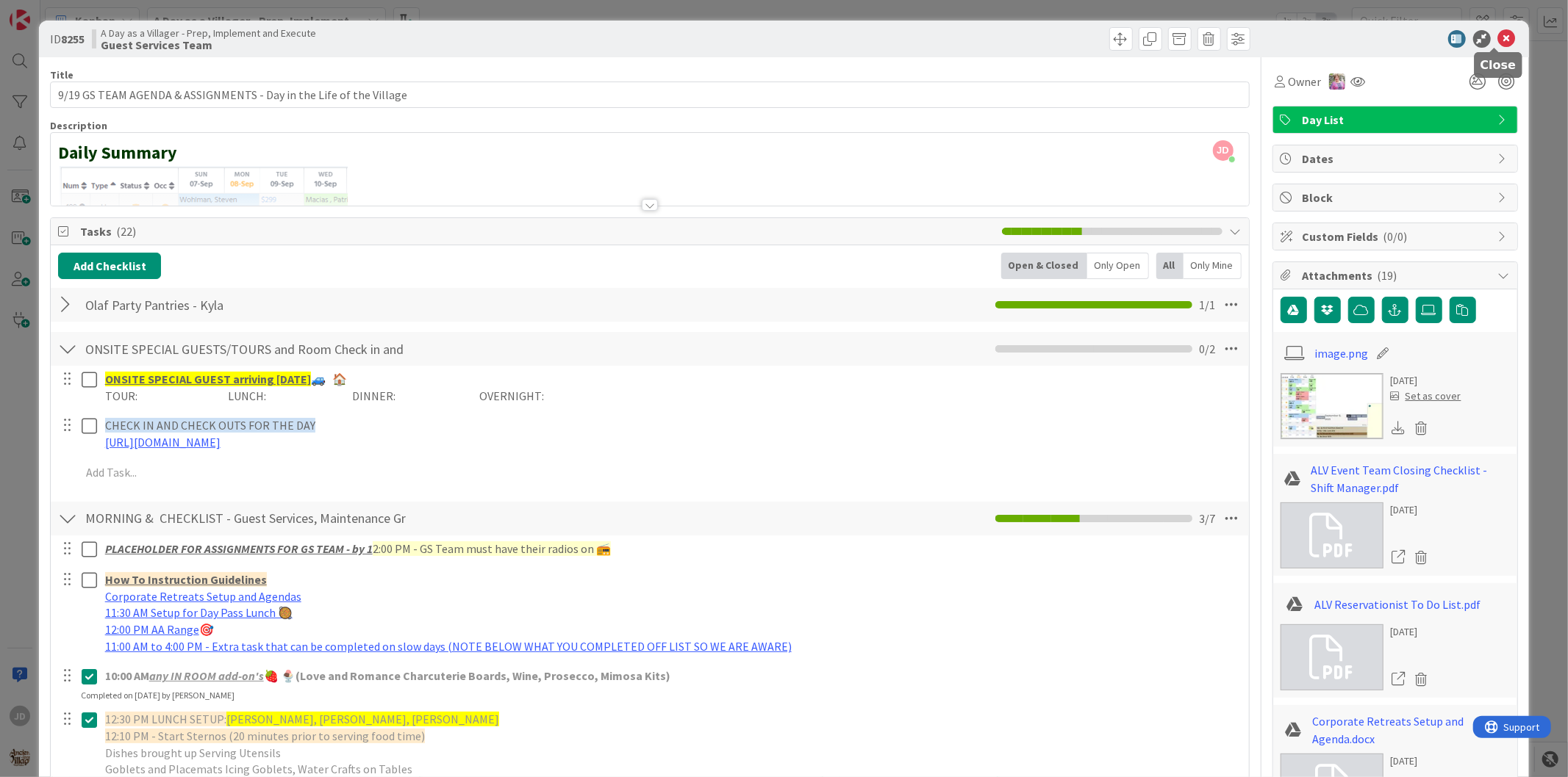
click at [1498, 41] on icon at bounding box center [1506, 39] width 18 height 18
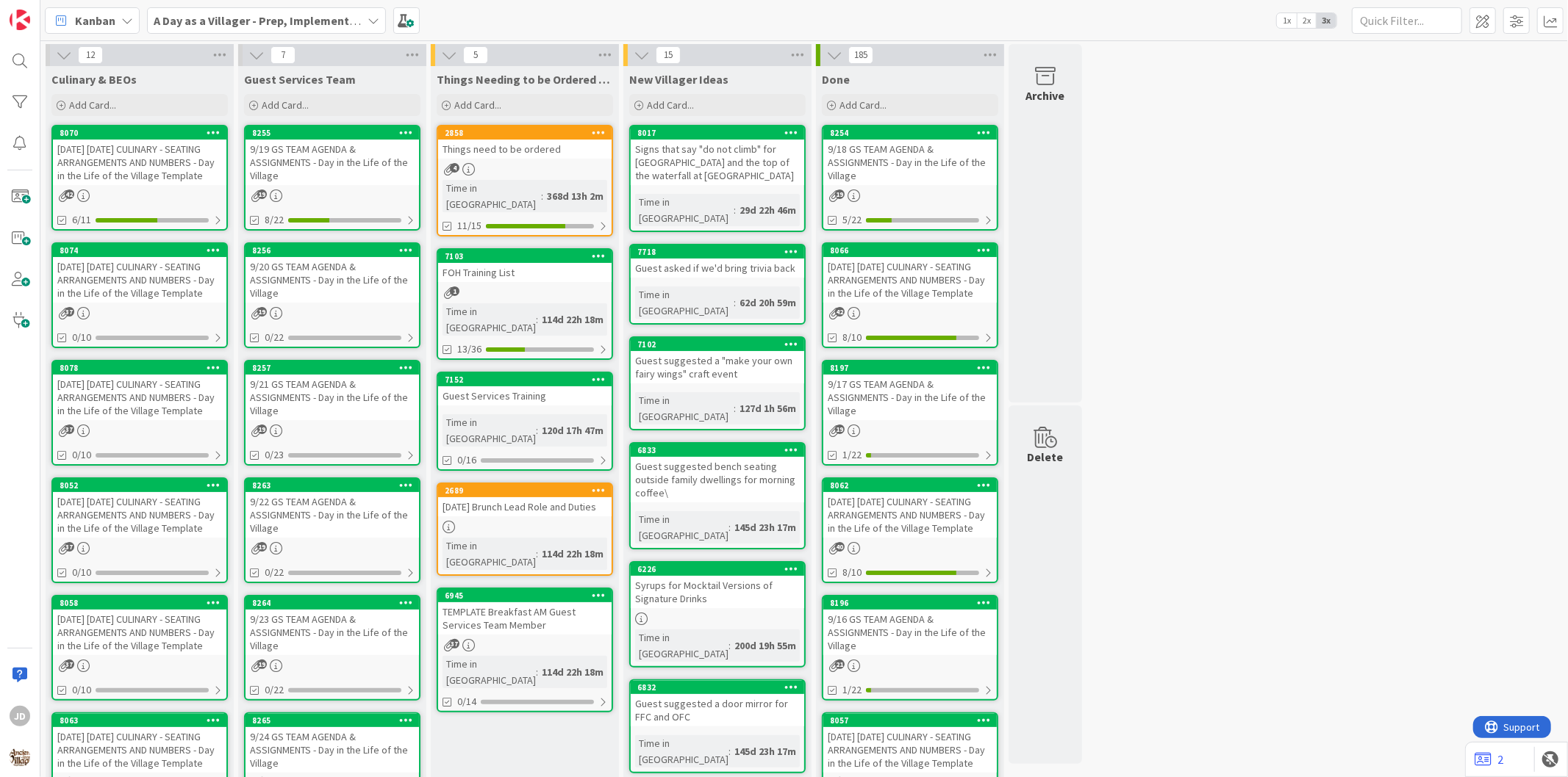
click at [175, 164] on div "[DATE] [DATE] CULINARY - SEATING ARRANGEMENTS AND NUMBERS - Day in the Life of …" at bounding box center [140, 162] width 174 height 45
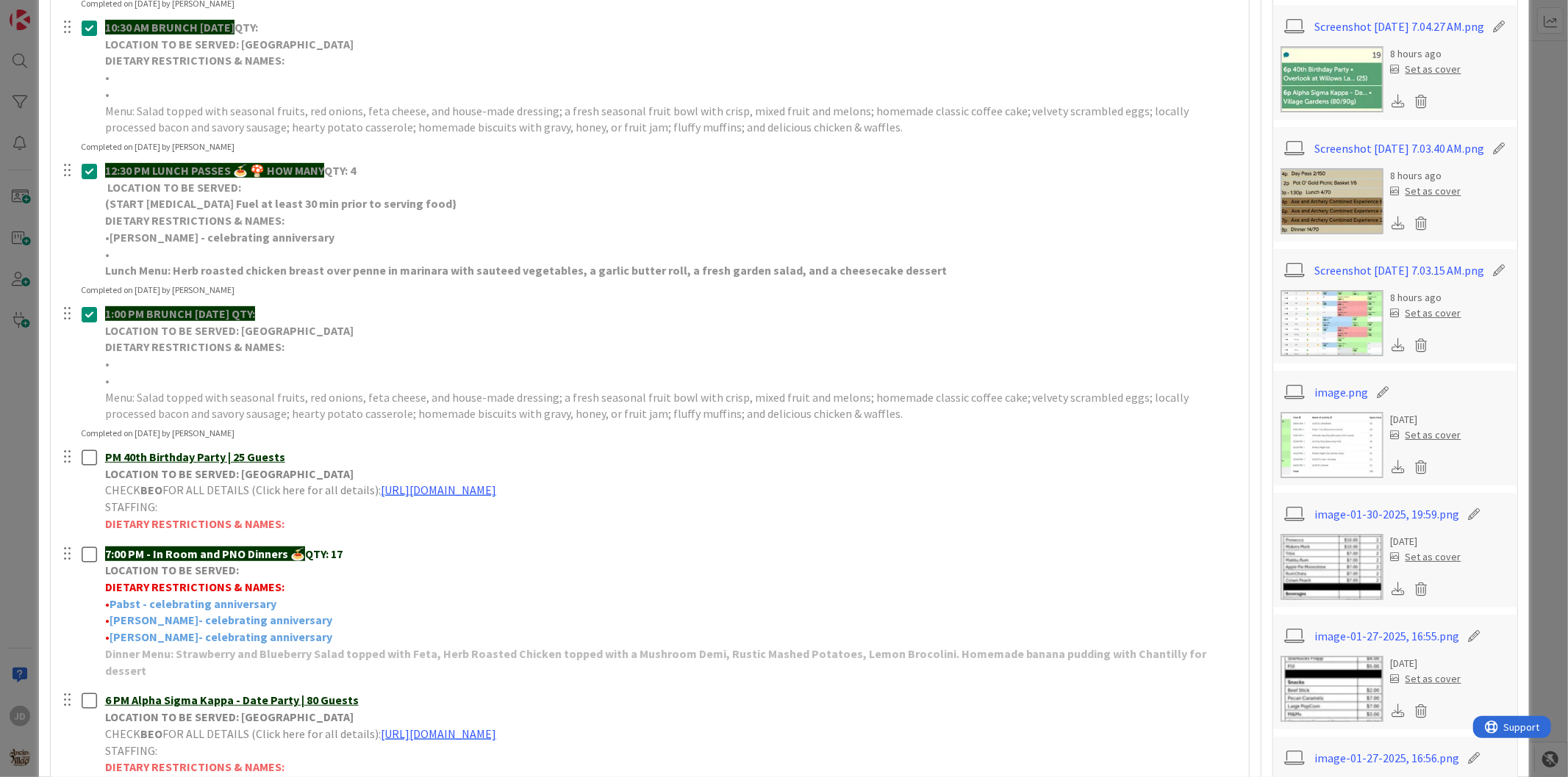
scroll to position [735, 0]
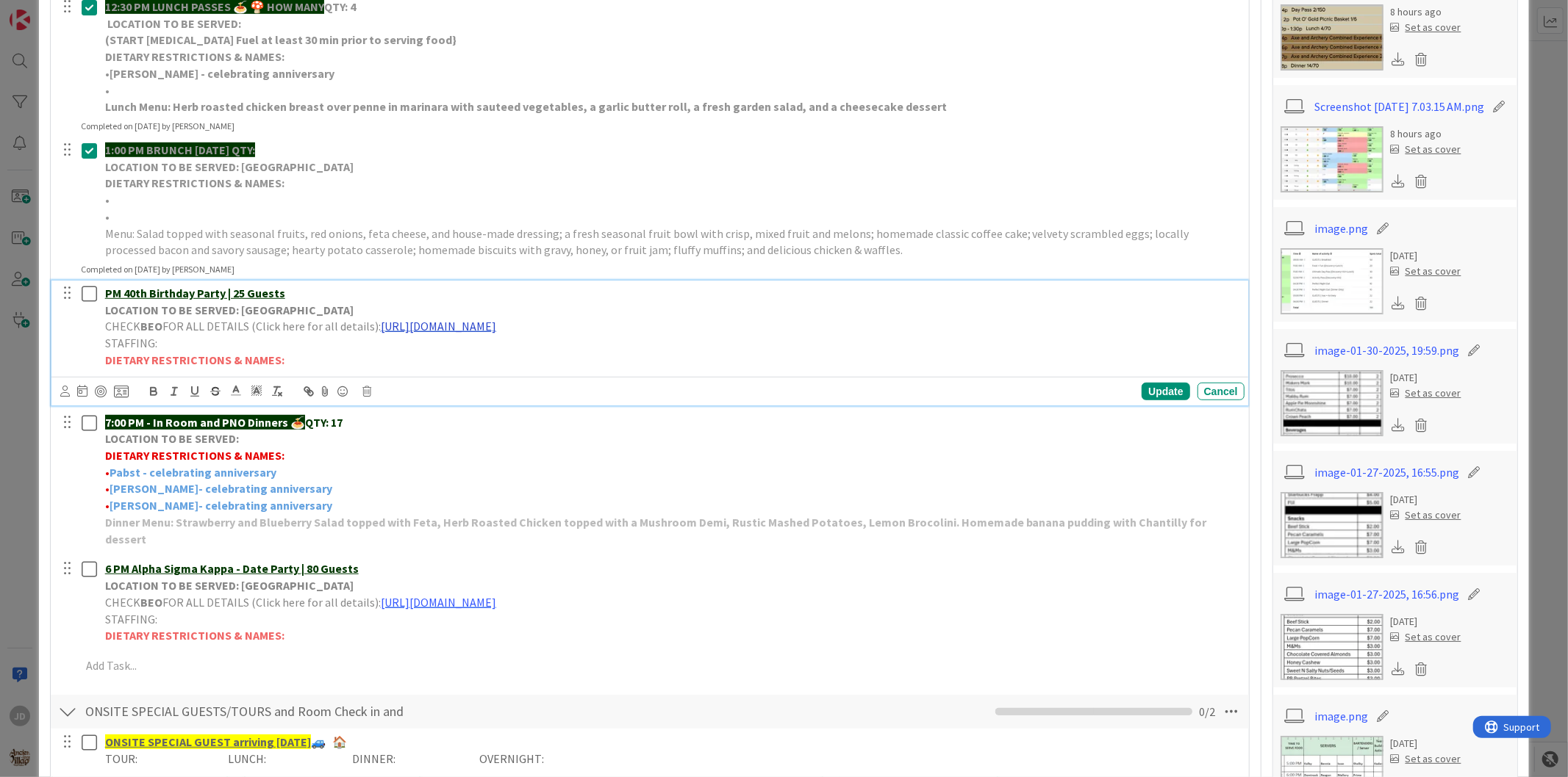
click at [494, 322] on link "[URL][DOMAIN_NAME]" at bounding box center [438, 326] width 116 height 15
click at [496, 320] on link "[URL][DOMAIN_NAME]" at bounding box center [438, 326] width 116 height 15
click at [575, 353] on link "[URL][DOMAIN_NAME]" at bounding box center [557, 355] width 101 height 19
